Goal: Information Seeking & Learning: Learn about a topic

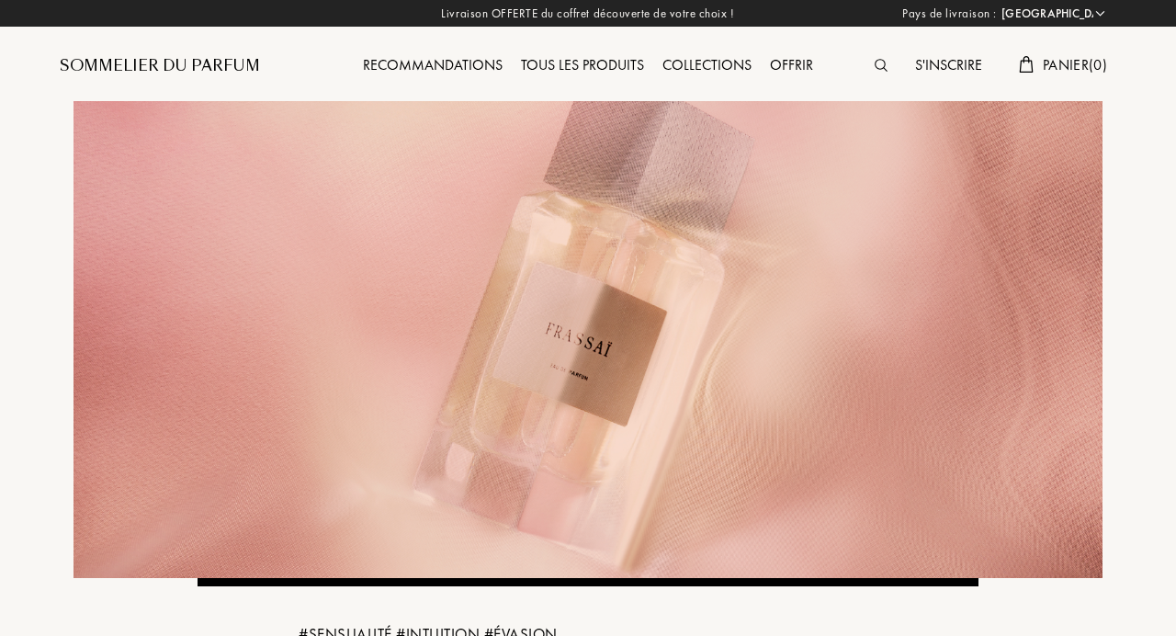
select select "FR"
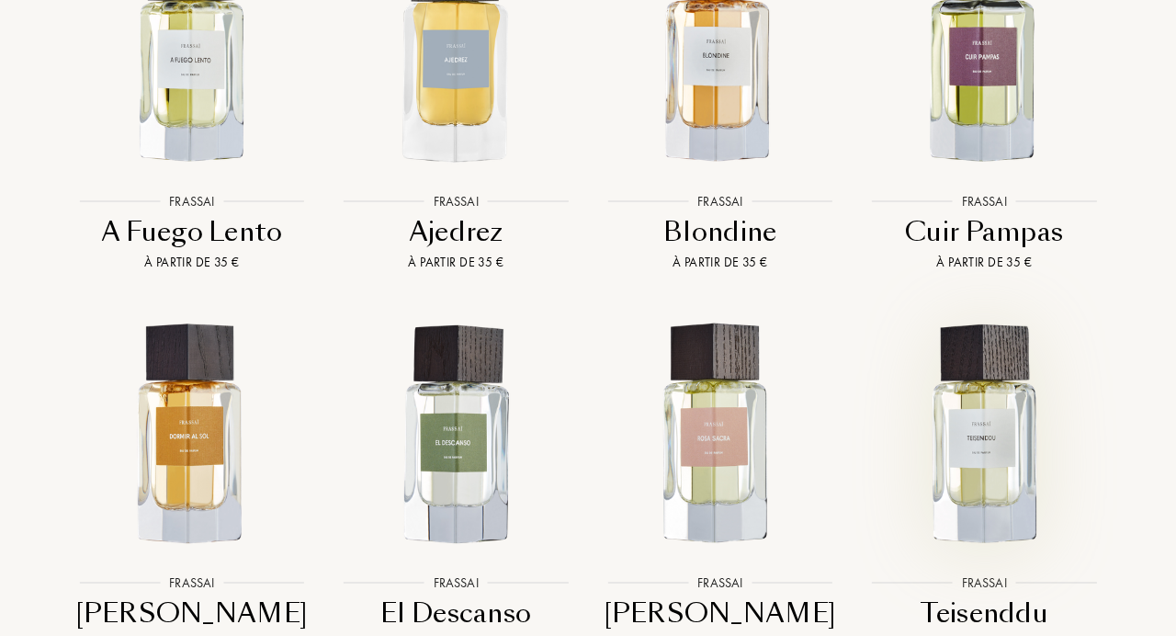
scroll to position [1715, 0]
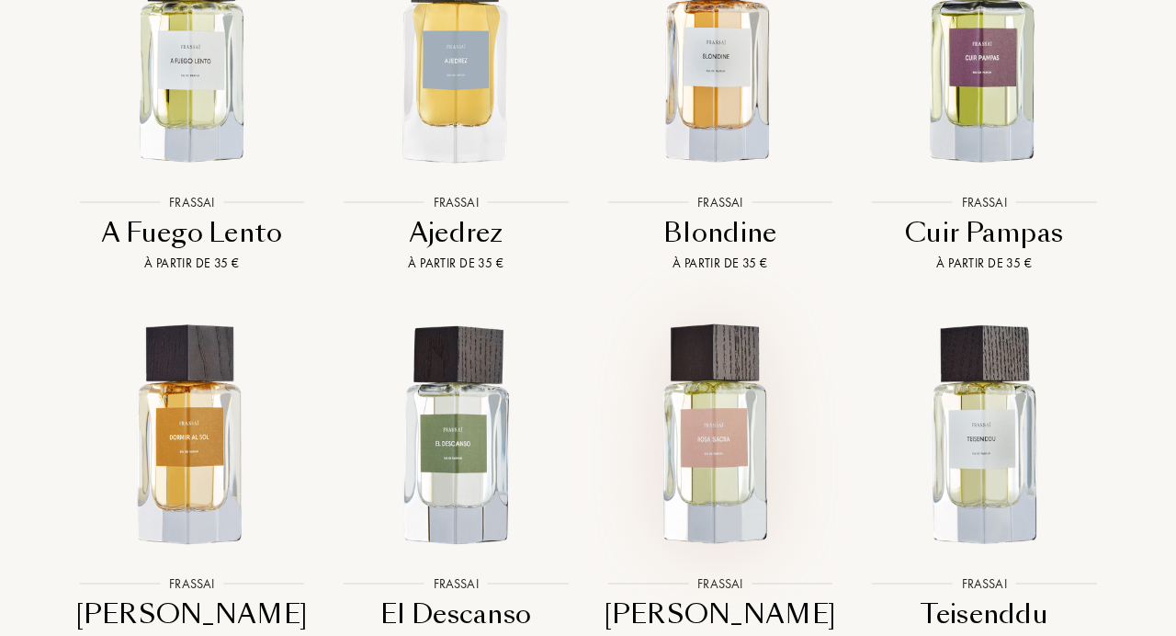
click at [725, 415] on img at bounding box center [720, 435] width 238 height 238
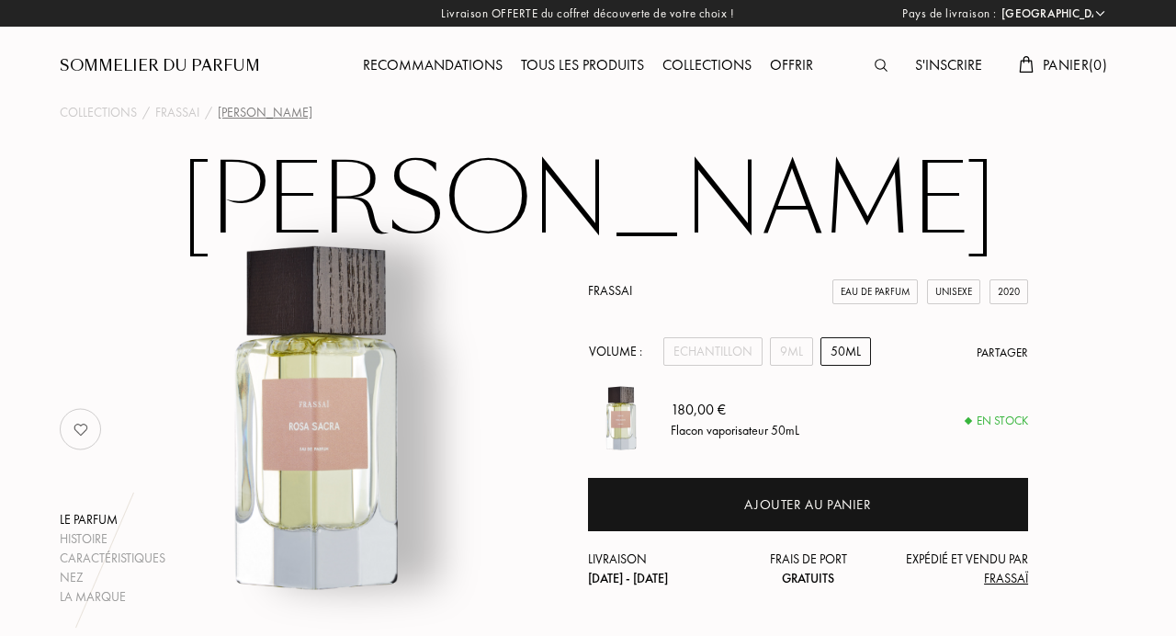
select select "FR"
click at [791, 360] on div "9mL" at bounding box center [791, 351] width 43 height 28
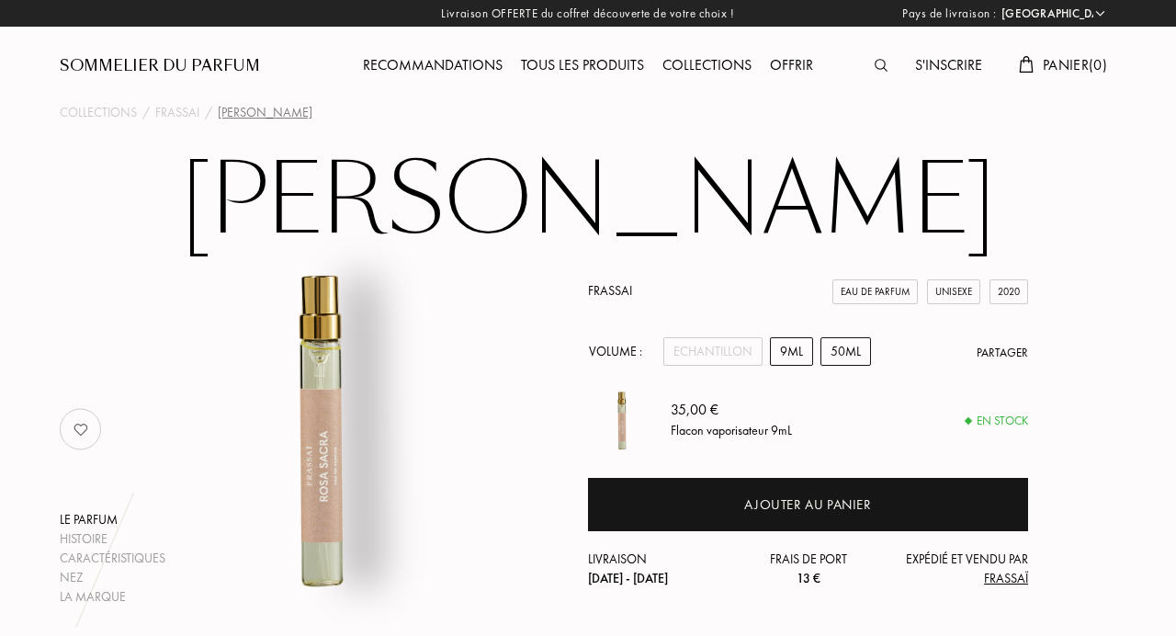
click at [840, 351] on div "50mL" at bounding box center [845, 351] width 51 height 28
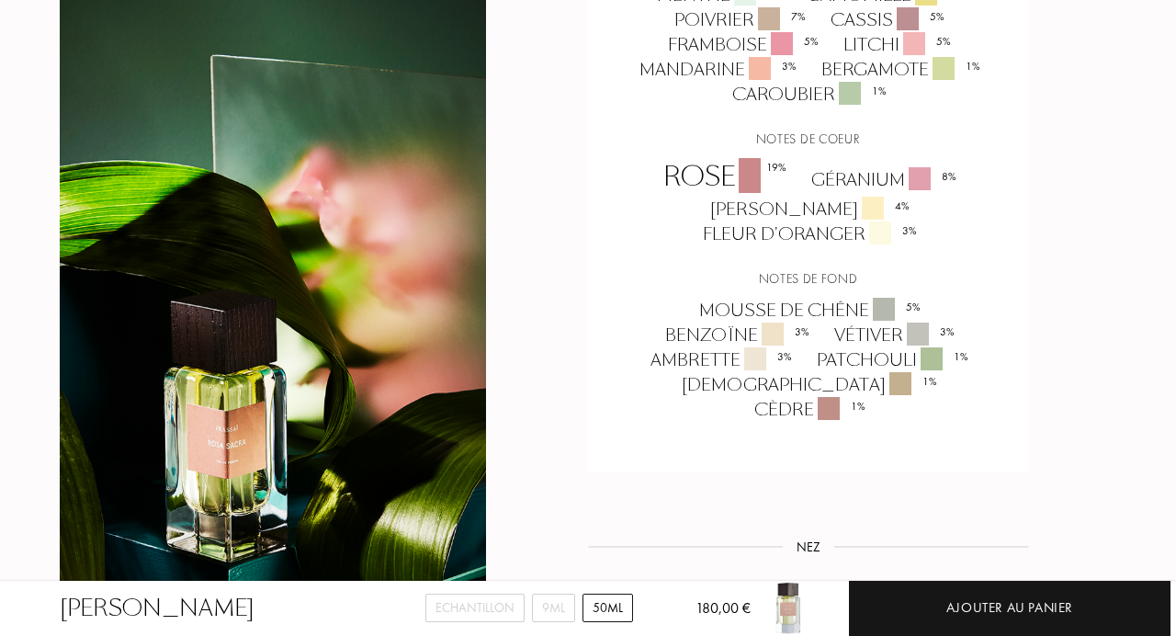
scroll to position [1451, 0]
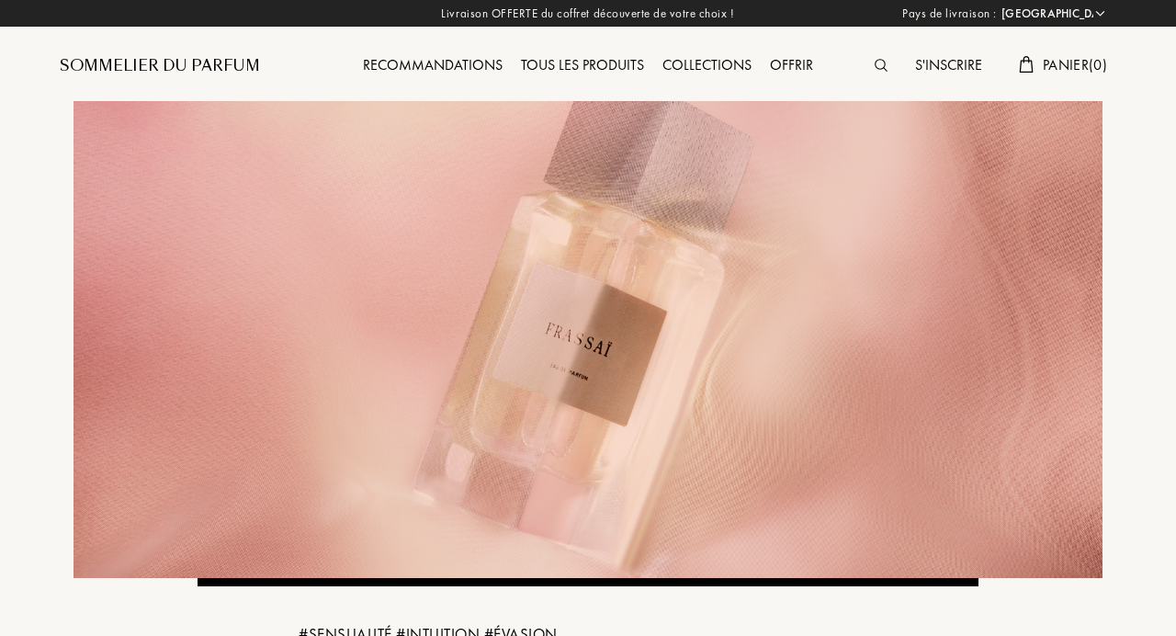
select select "FR"
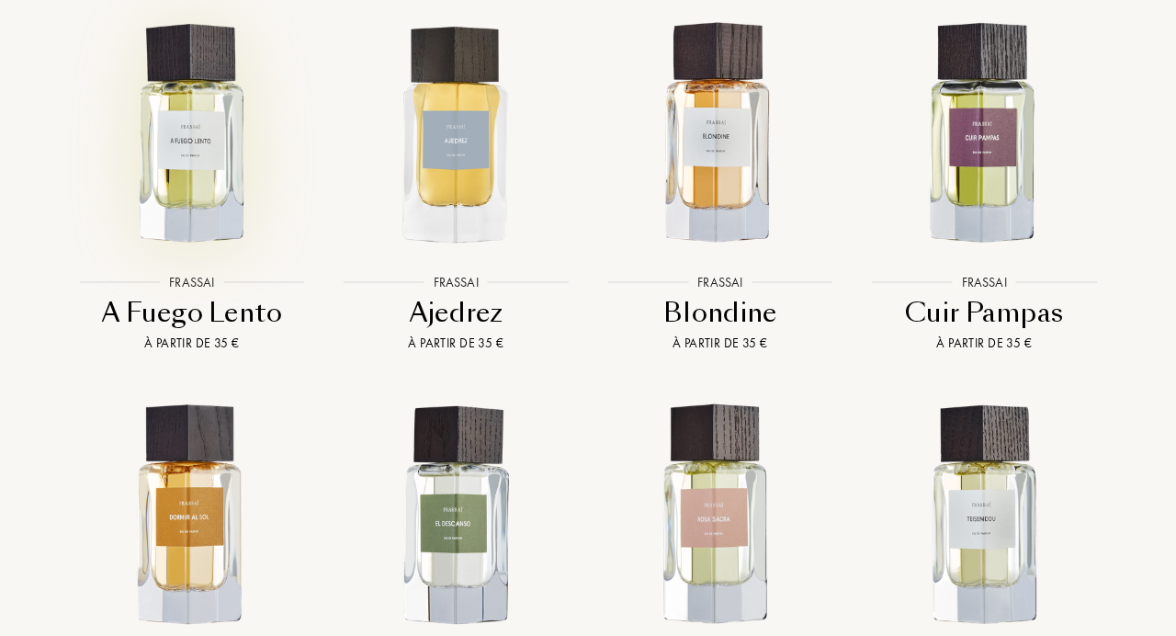
scroll to position [1605, 0]
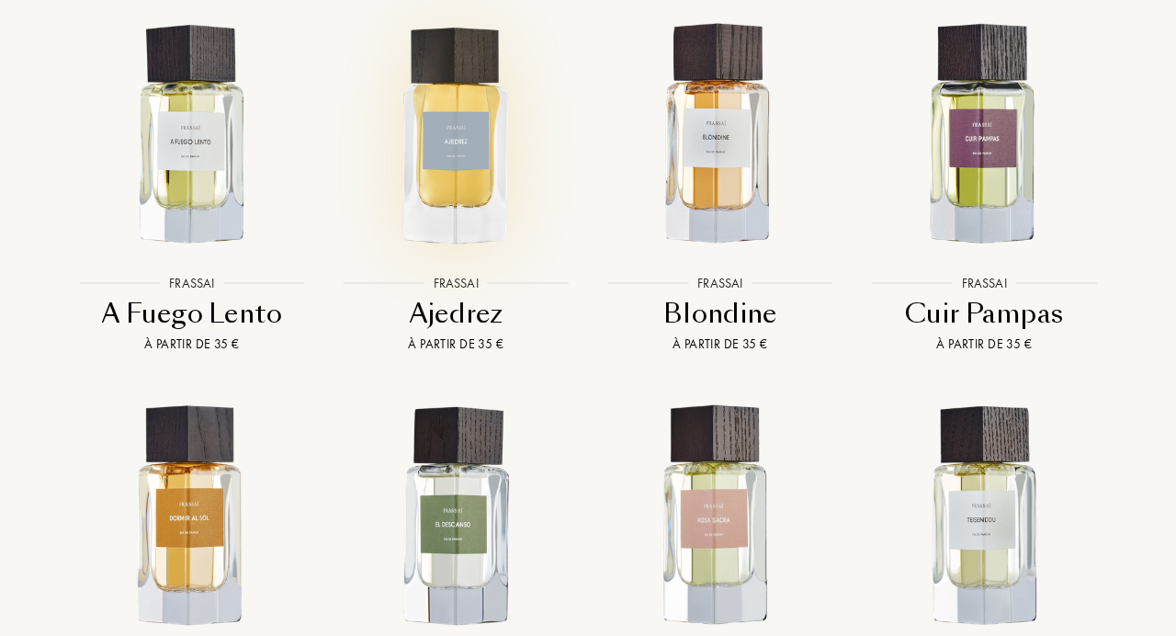
click at [425, 158] on img at bounding box center [456, 136] width 238 height 238
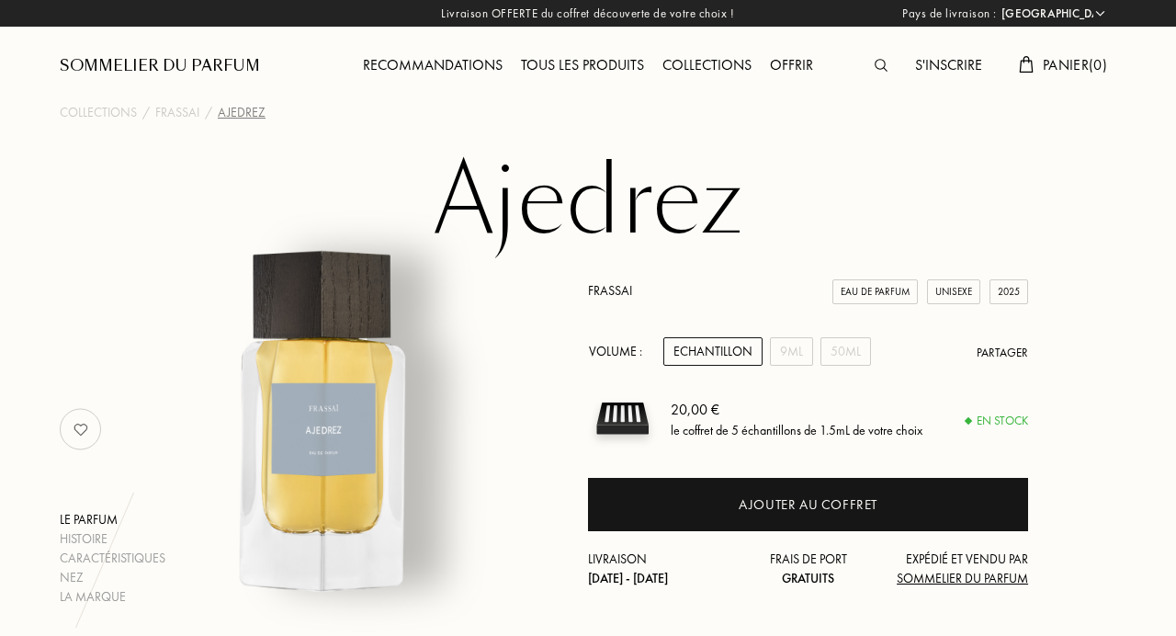
select select "FR"
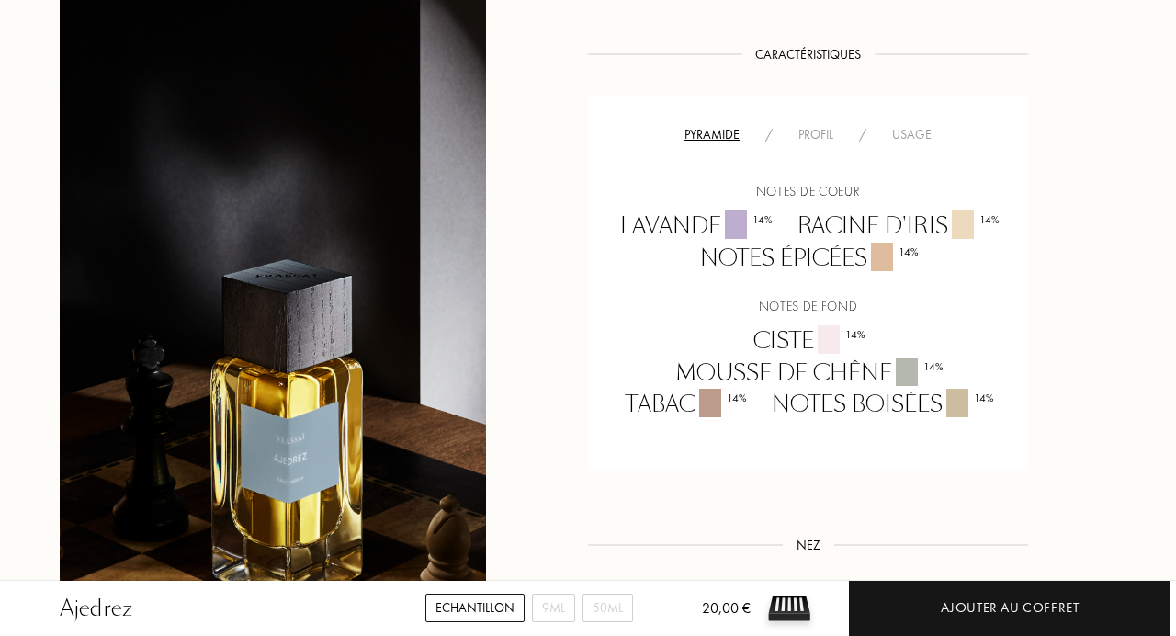
scroll to position [1265, 0]
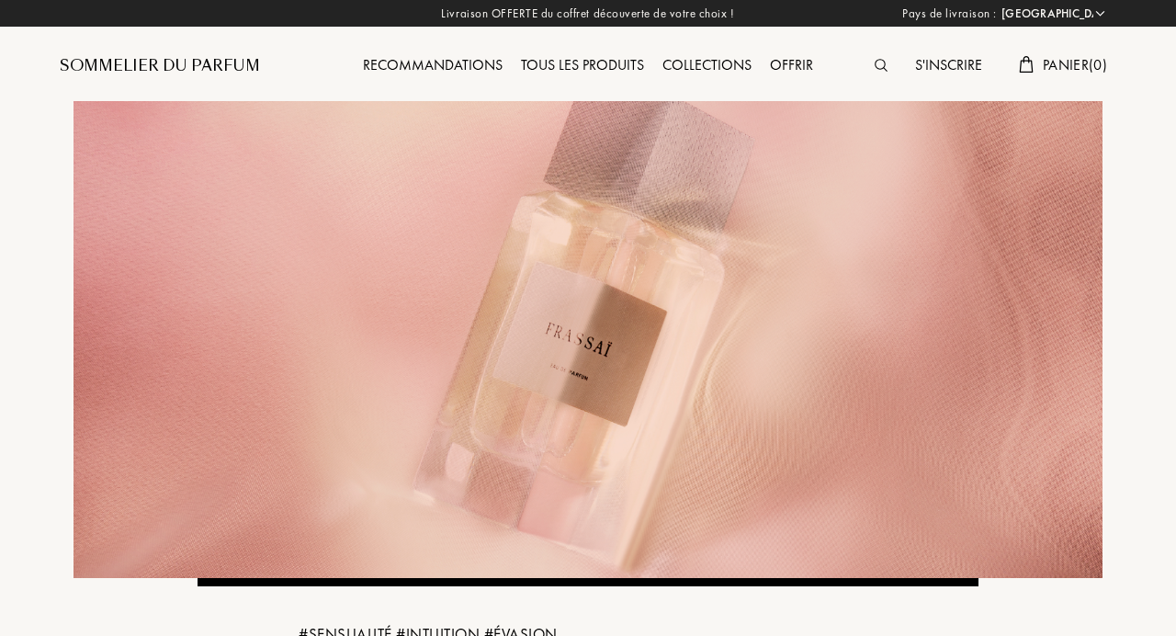
select select "FR"
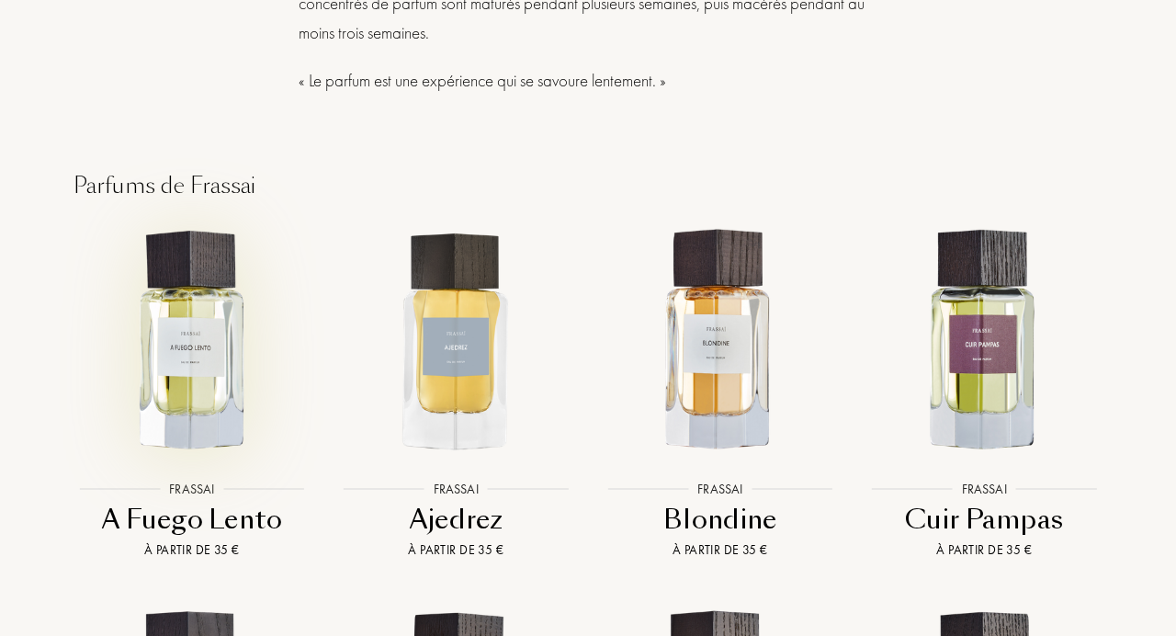
scroll to position [1391, 0]
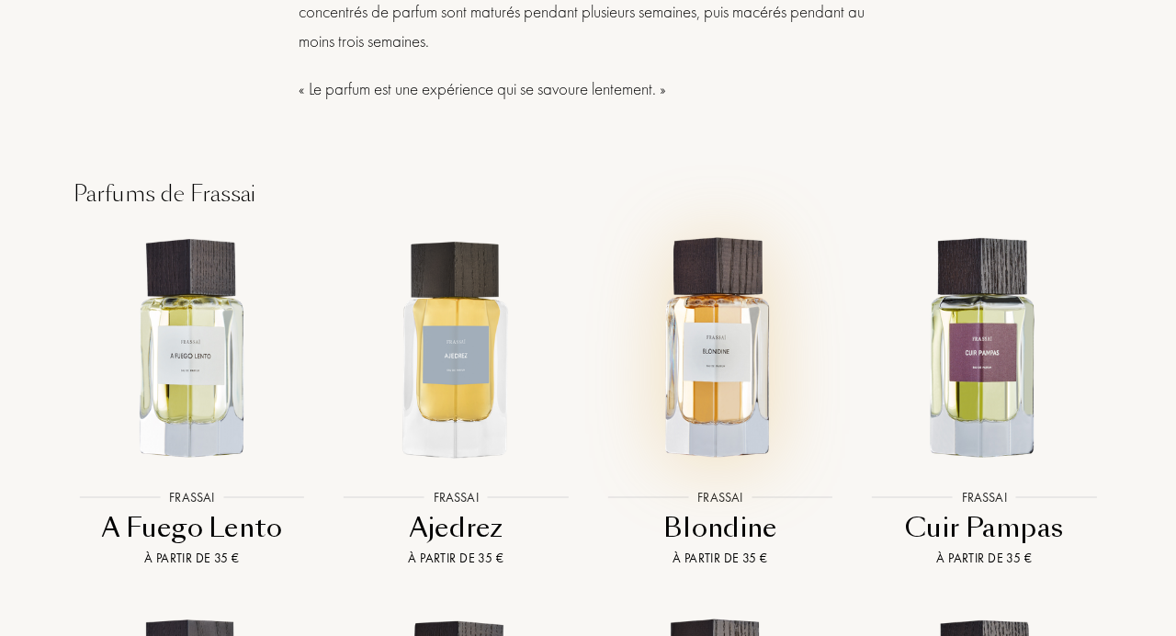
click at [727, 373] on img at bounding box center [720, 350] width 238 height 238
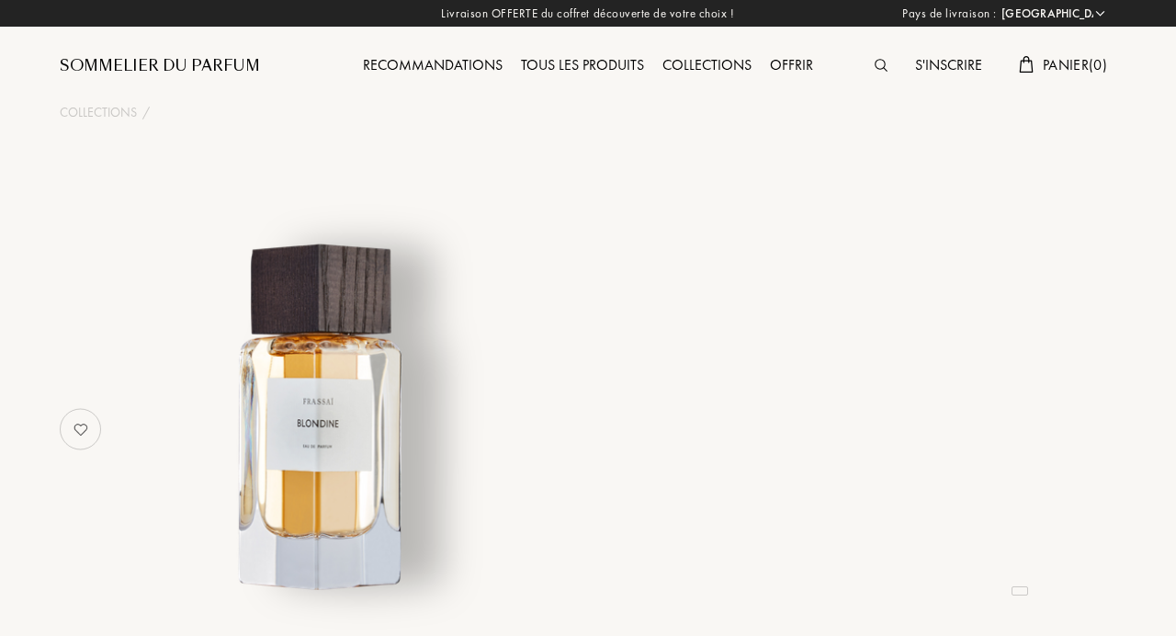
select select "FR"
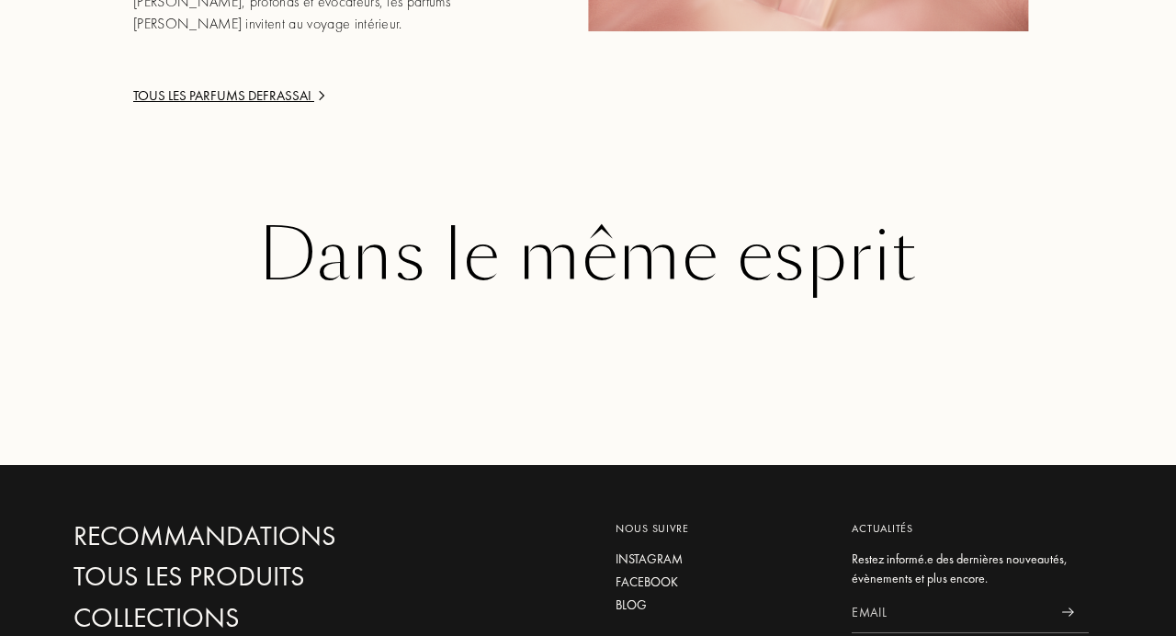
scroll to position [2890, 0]
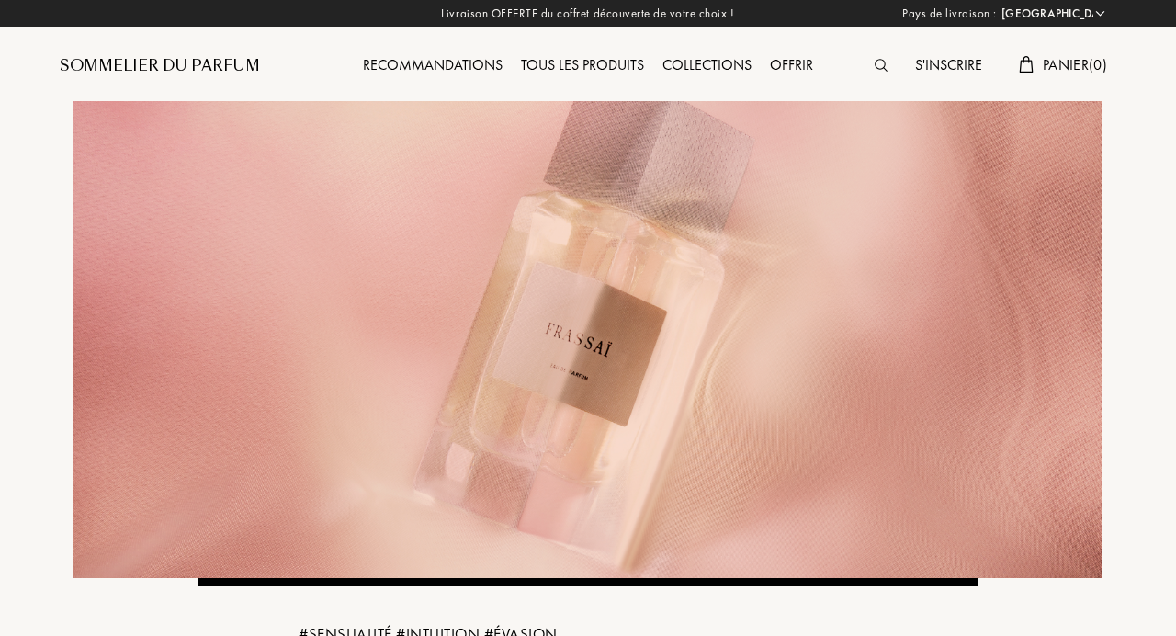
select select "FR"
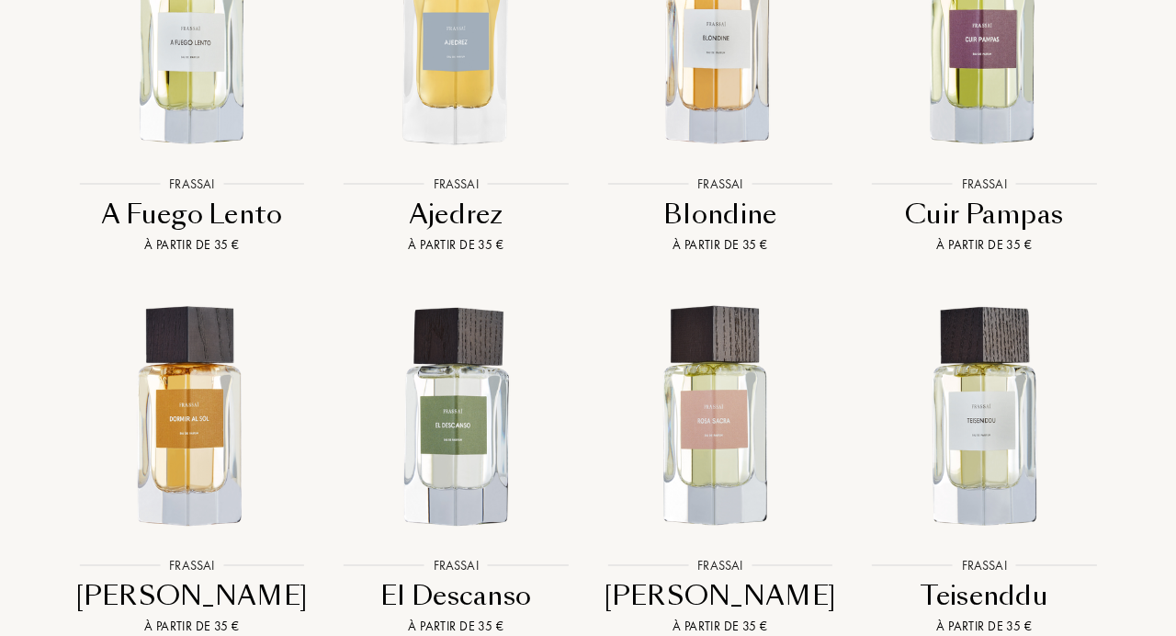
scroll to position [1737, 0]
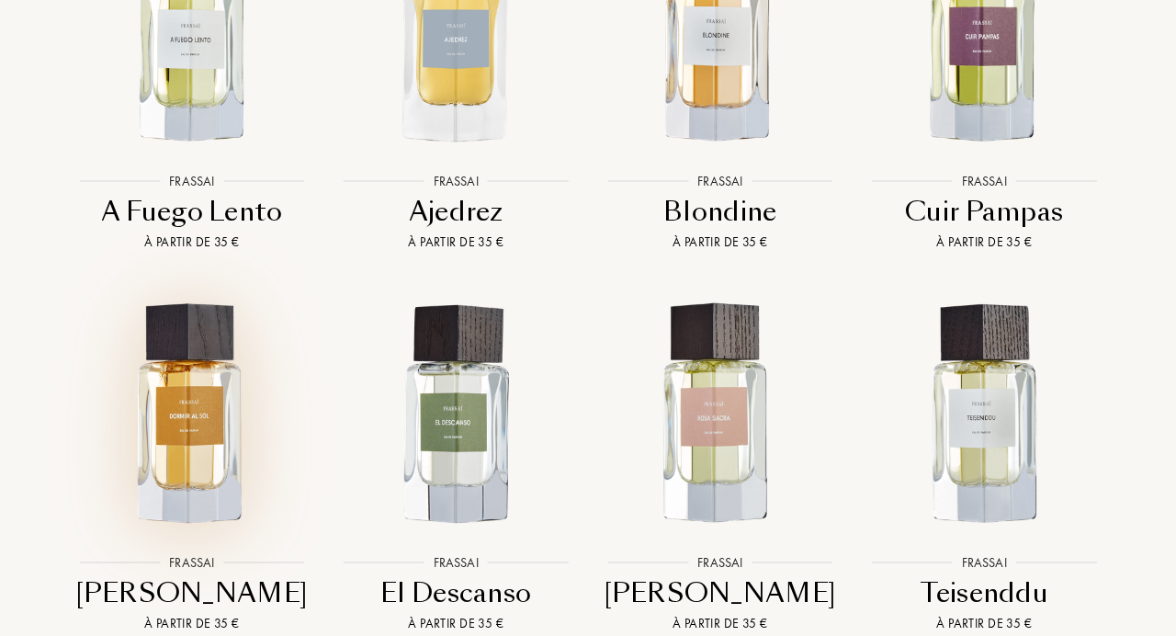
click at [207, 402] on img at bounding box center [192, 414] width 238 height 238
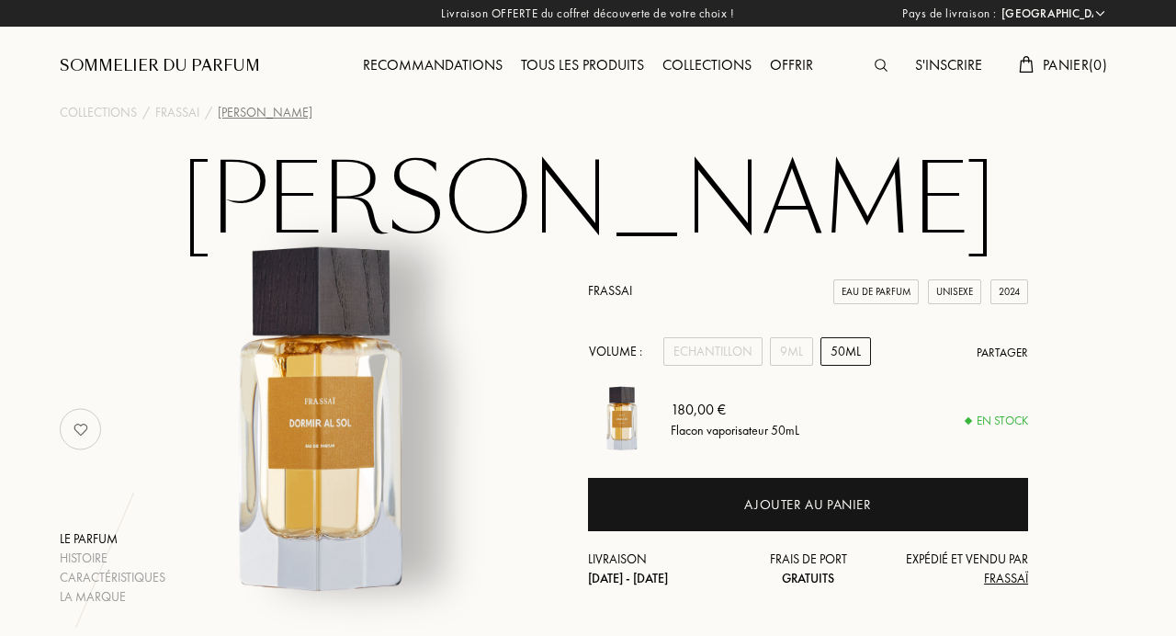
select select "FR"
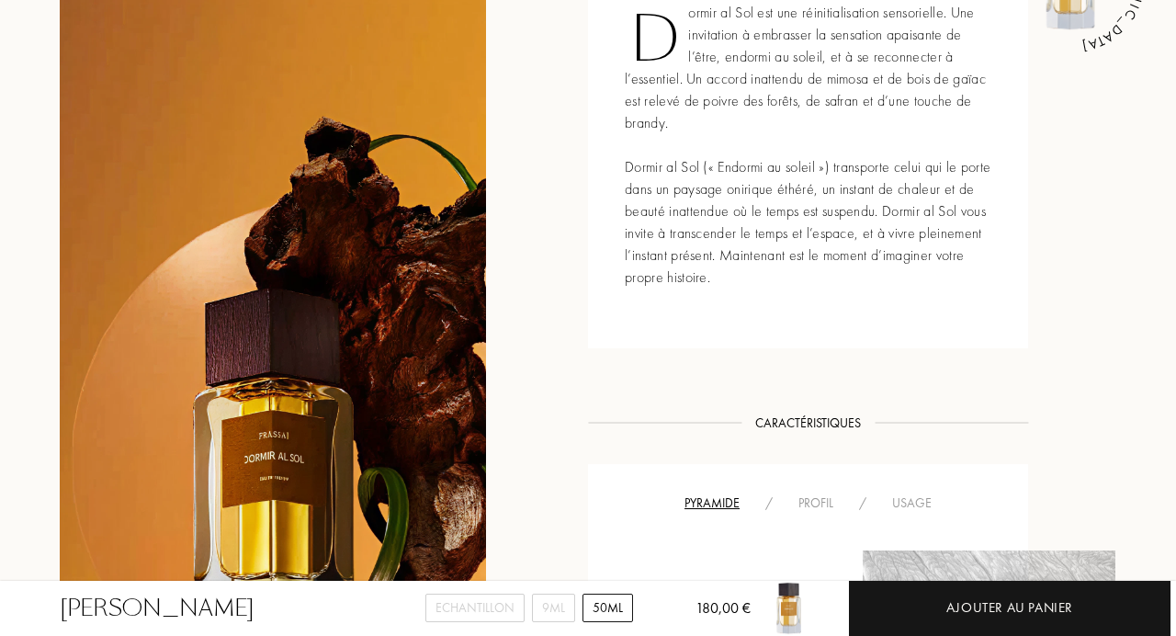
scroll to position [810, 0]
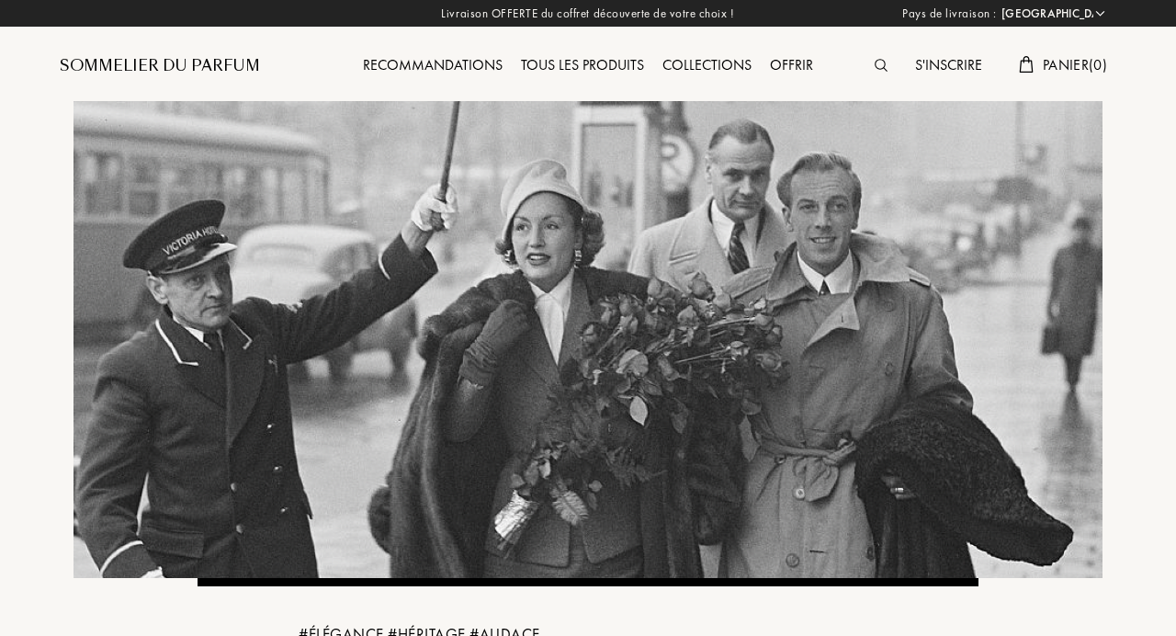
select select "FR"
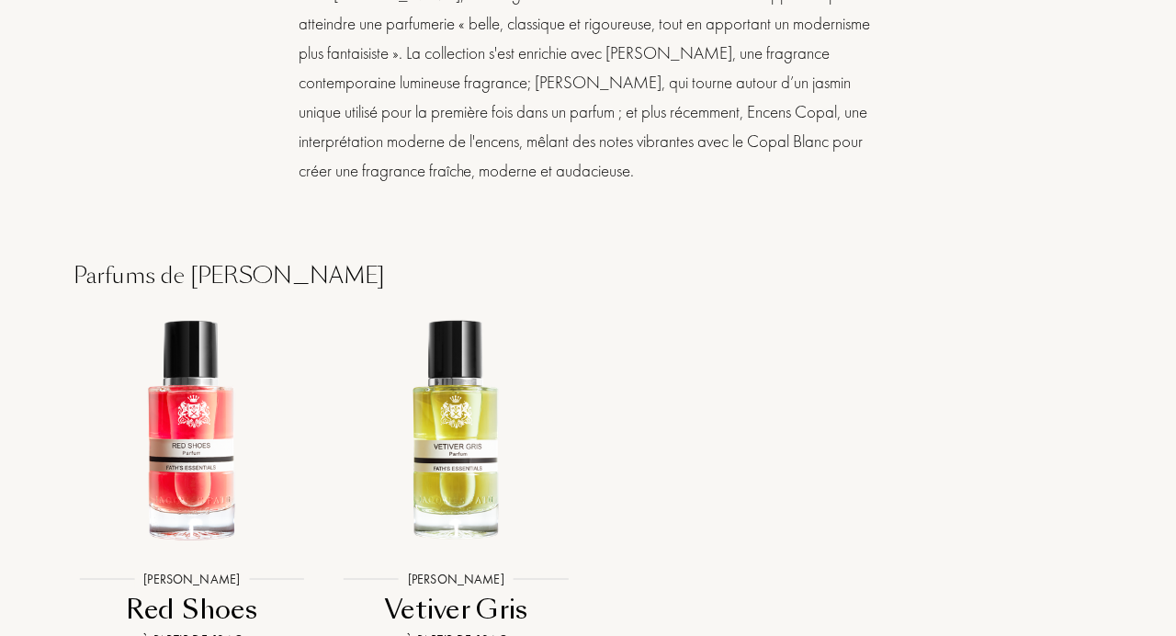
scroll to position [1792, 0]
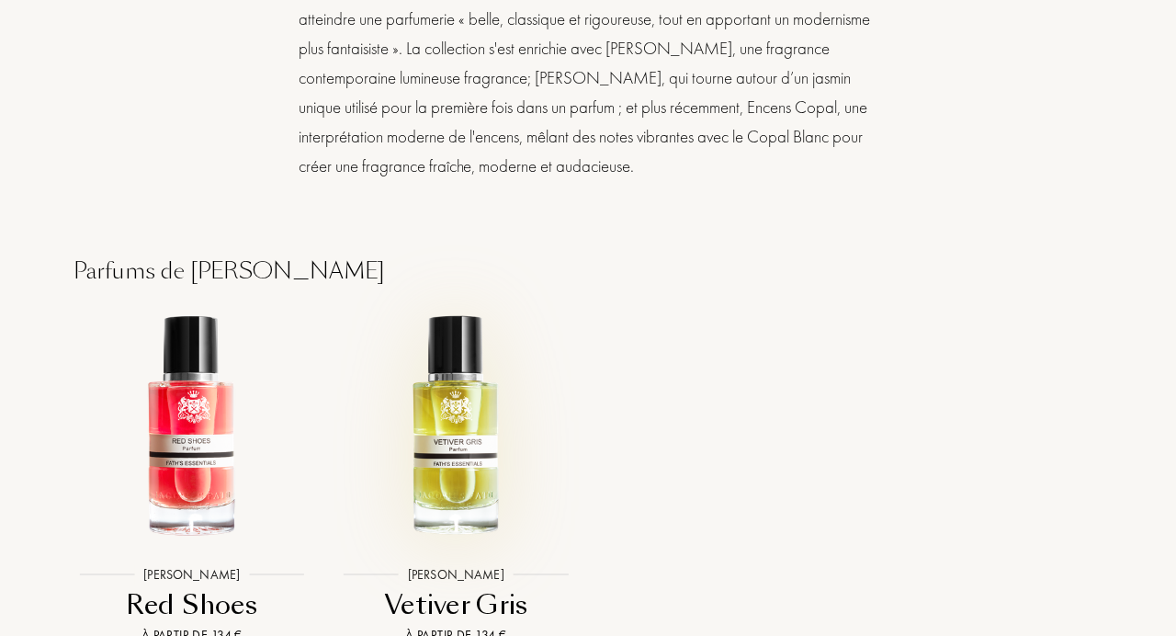
click at [458, 386] on img at bounding box center [456, 427] width 238 height 238
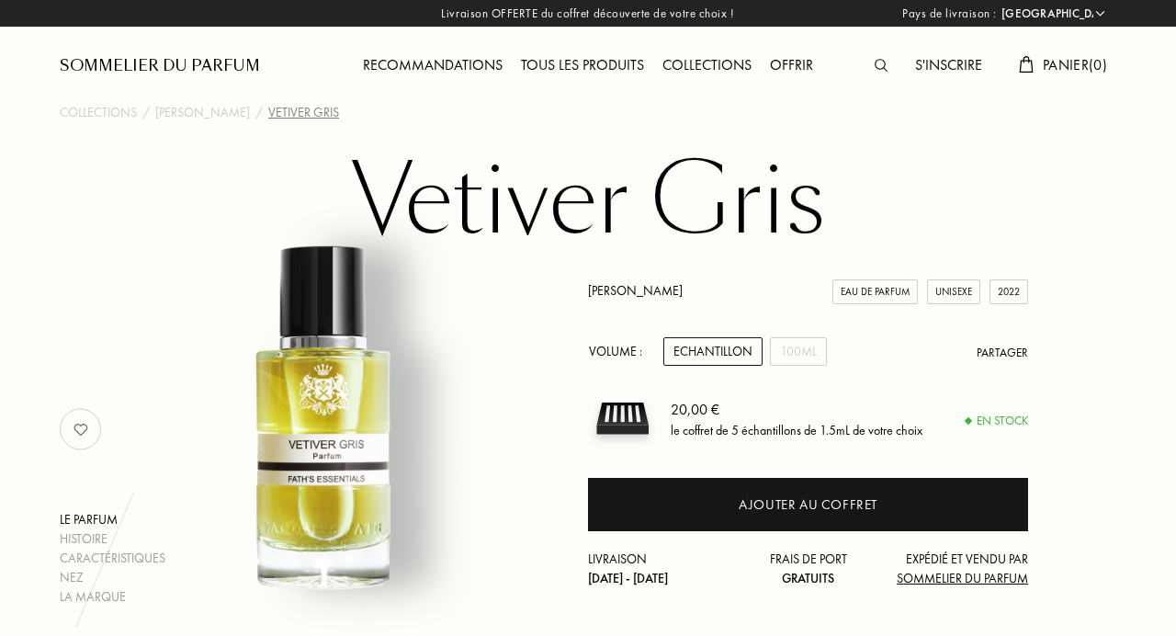
select select "FR"
click at [789, 346] on div "100mL" at bounding box center [798, 351] width 57 height 28
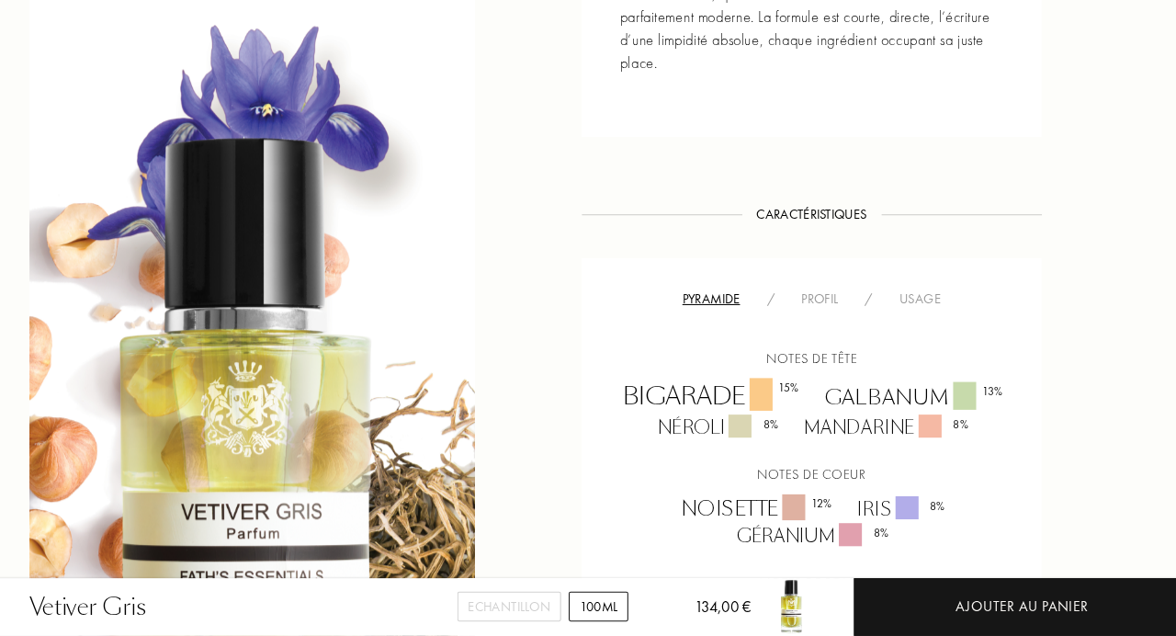
scroll to position [1073, 0]
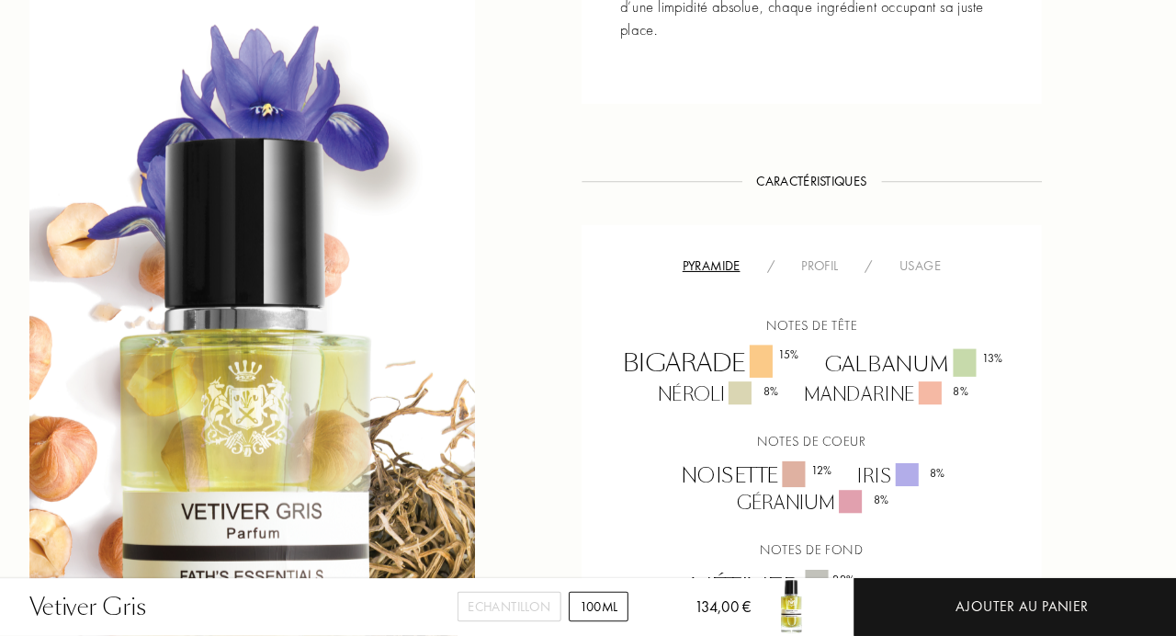
click at [585, 474] on div "Histoire Histoire Vétiver Gris assume finalement d’être le fameux chainon manqu…" at bounding box center [588, 452] width 1084 height 1655
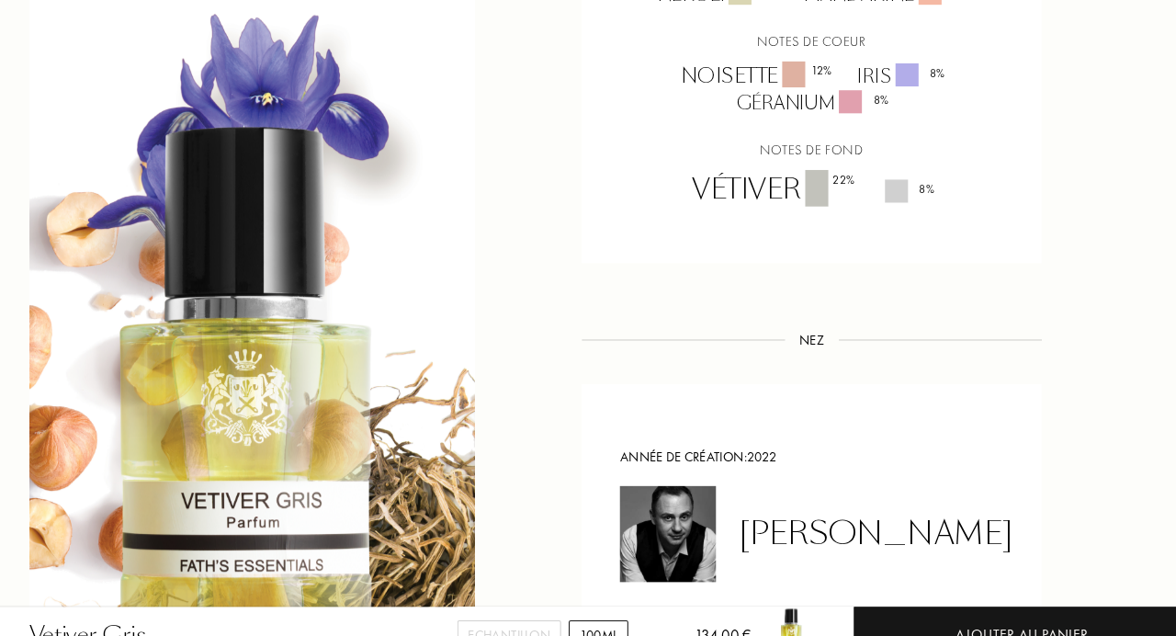
scroll to position [1448, 0]
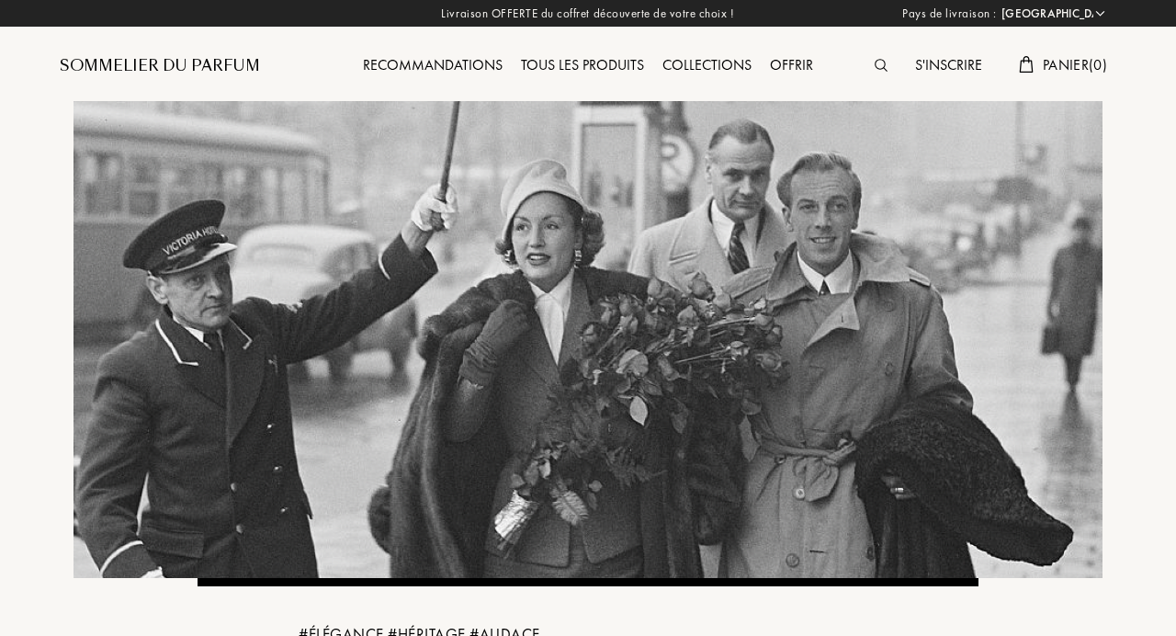
select select "FR"
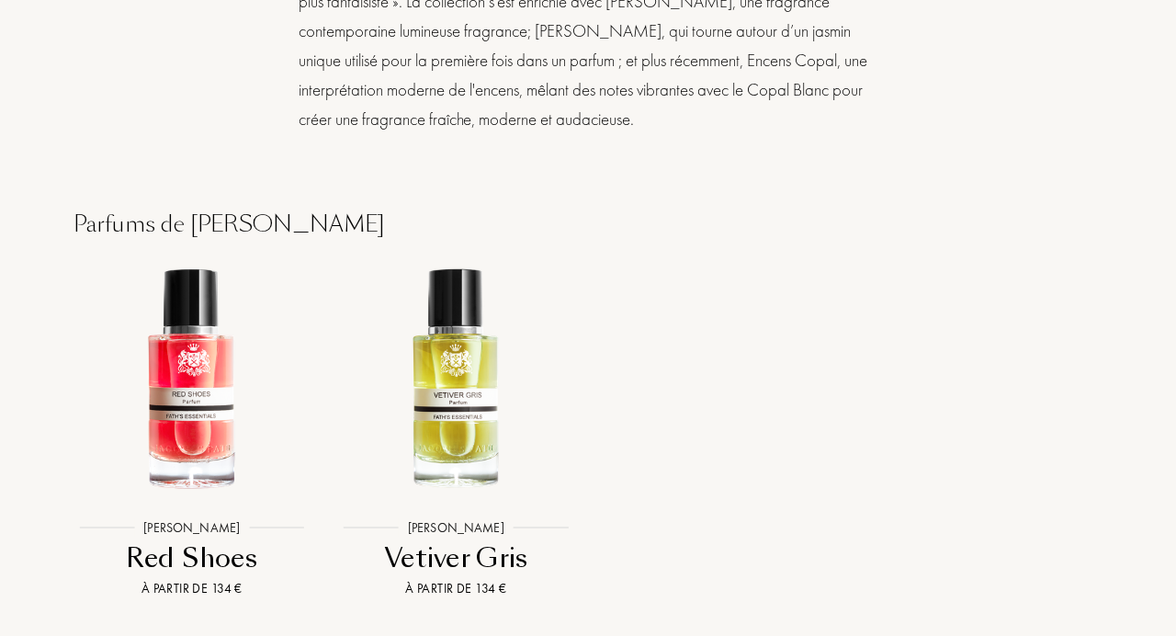
scroll to position [1839, 0]
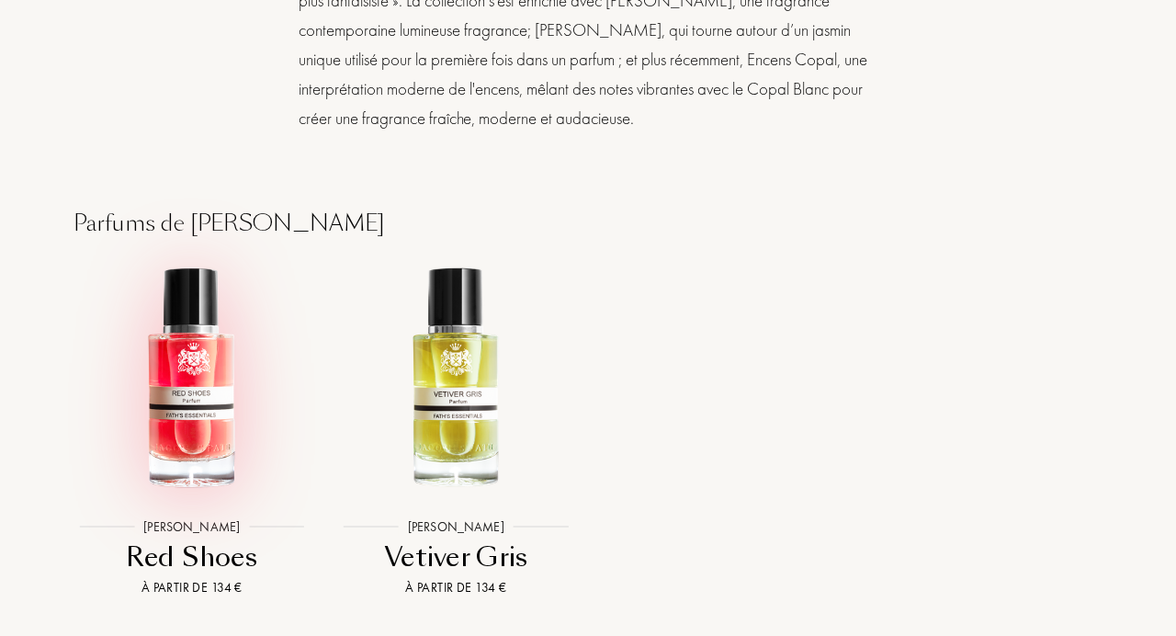
click at [178, 358] on img at bounding box center [192, 379] width 238 height 238
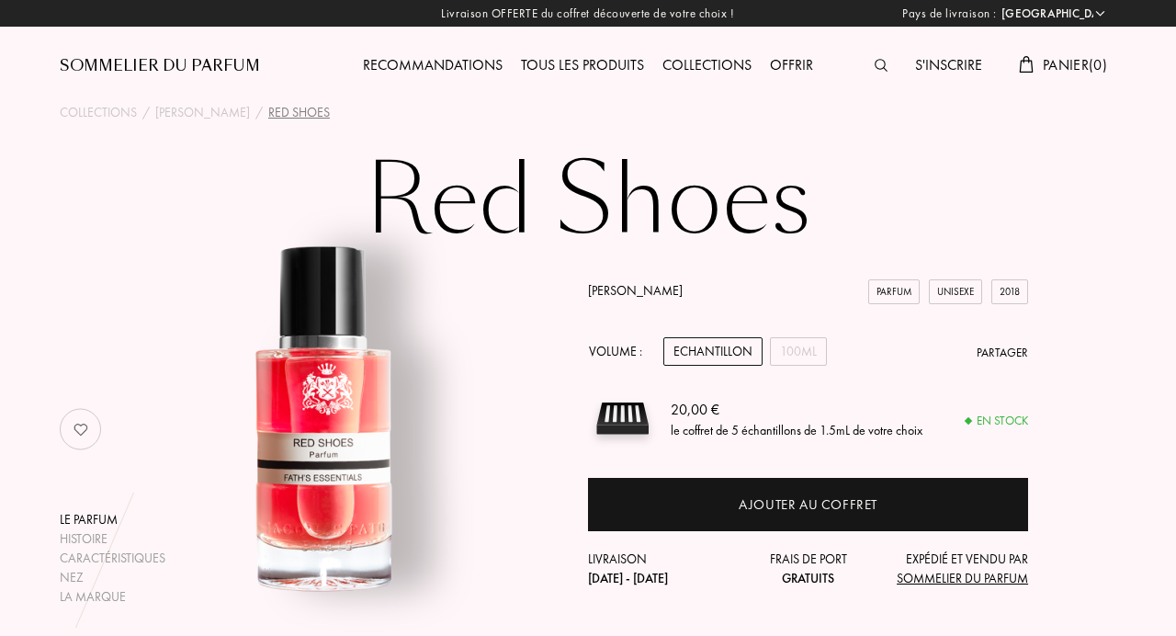
select select "FR"
click at [798, 353] on div "100mL" at bounding box center [798, 351] width 57 height 28
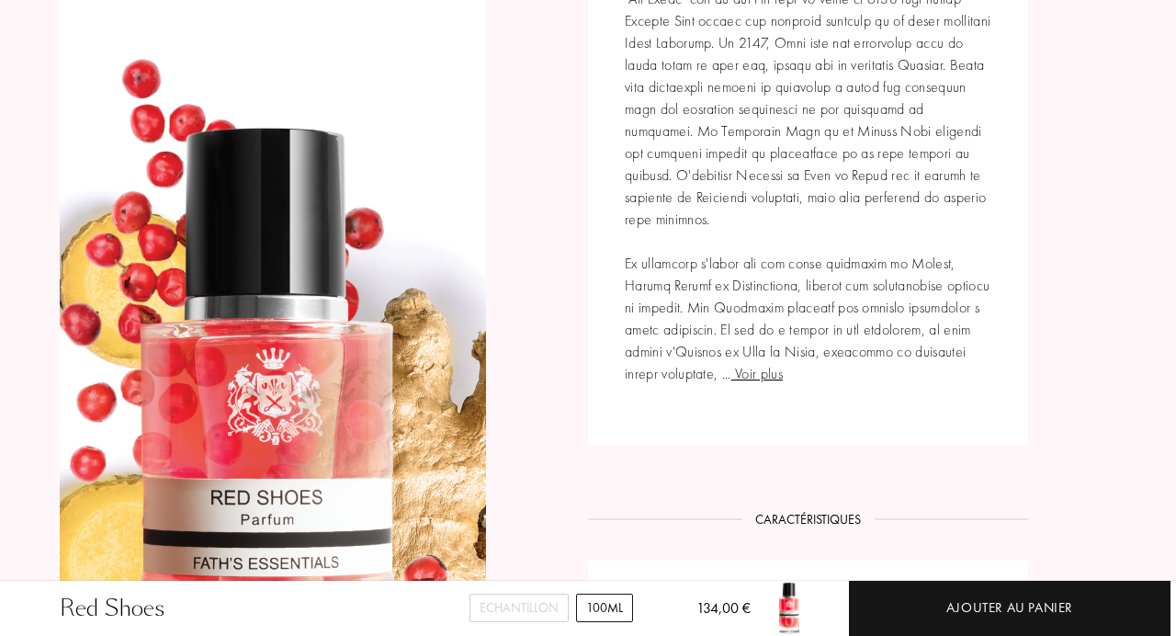
scroll to position [888, 0]
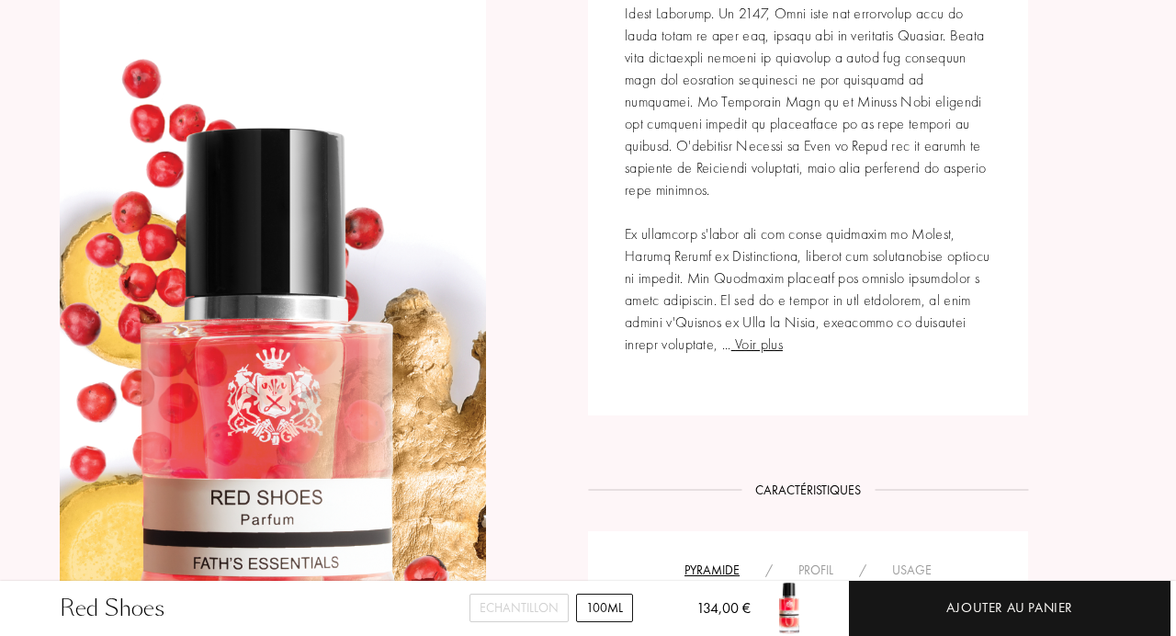
scroll to position [922, 0]
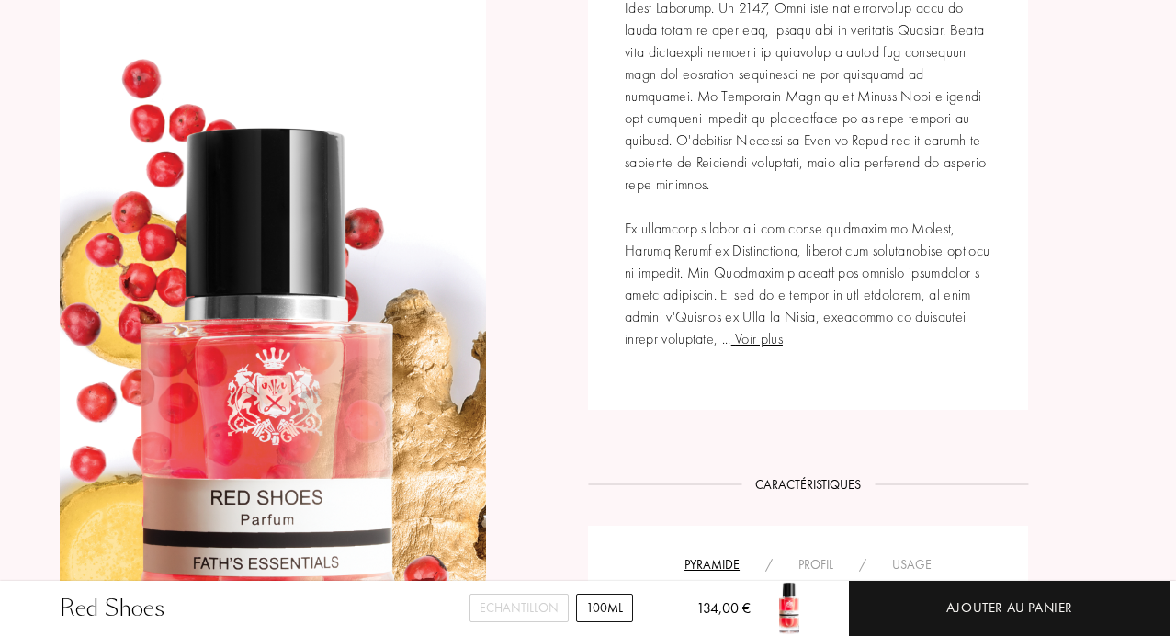
click at [731, 343] on span "Voir plus" at bounding box center [756, 338] width 51 height 19
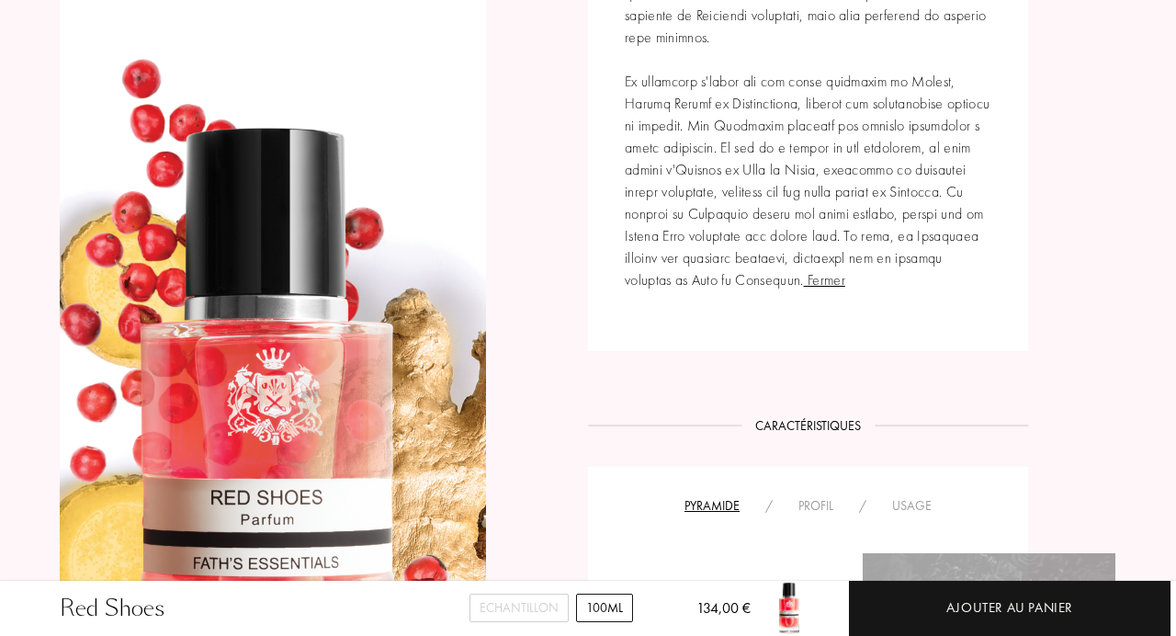
scroll to position [1070, 0]
